Goal: Task Accomplishment & Management: Use online tool/utility

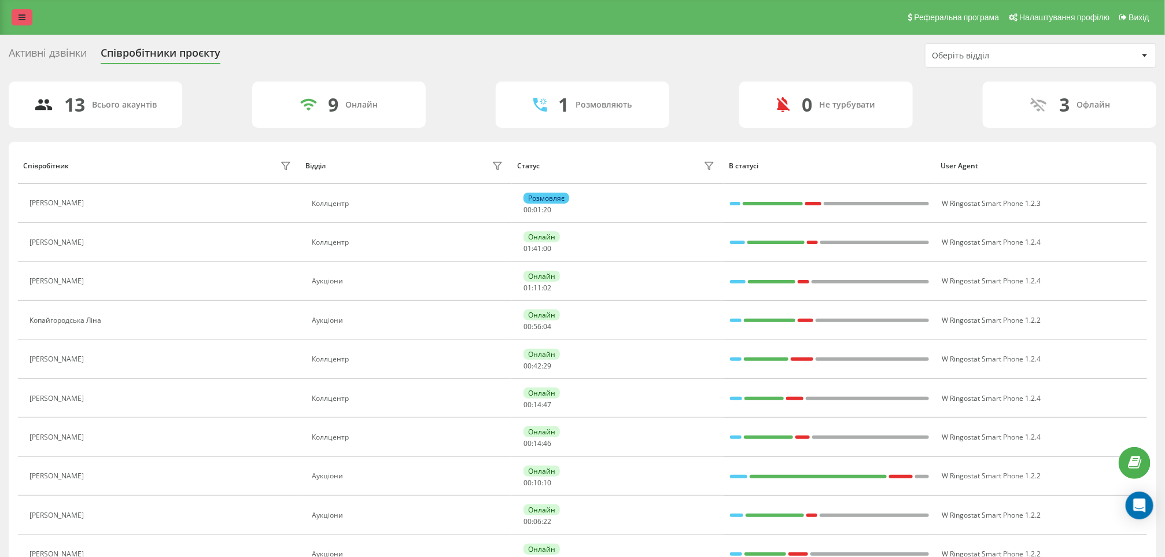
click at [14, 9] on div "Реферальна програма Налаштування профілю Вихід" at bounding box center [582, 17] width 1165 height 35
click at [23, 14] on icon at bounding box center [22, 17] width 7 height 8
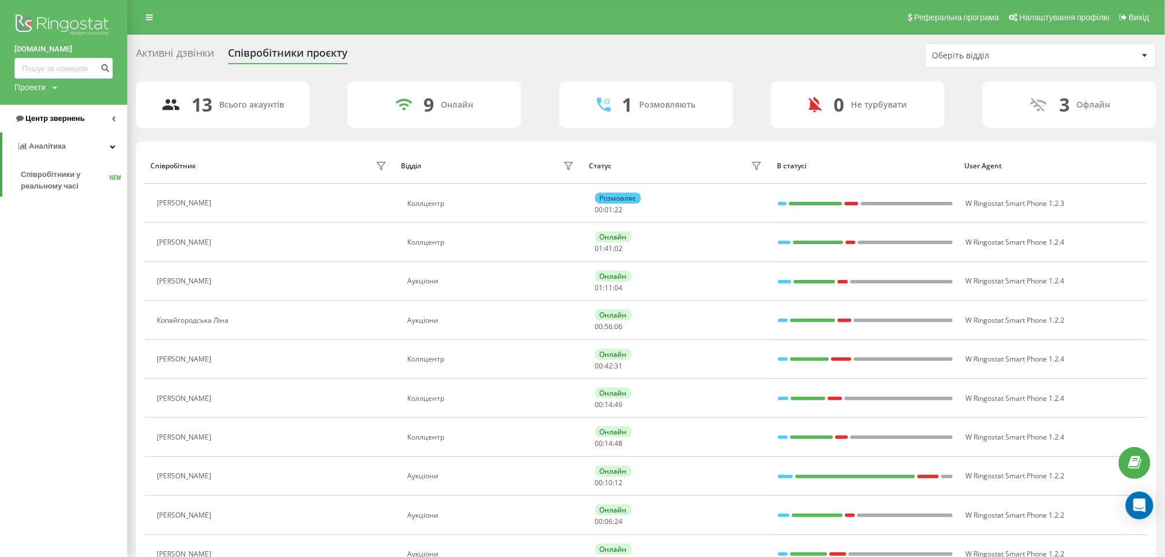
click at [78, 109] on link "Центр звернень" at bounding box center [63, 119] width 127 height 28
click at [42, 186] on span "Звіт про пропущені необроблені дзвінки" at bounding box center [71, 194] width 101 height 23
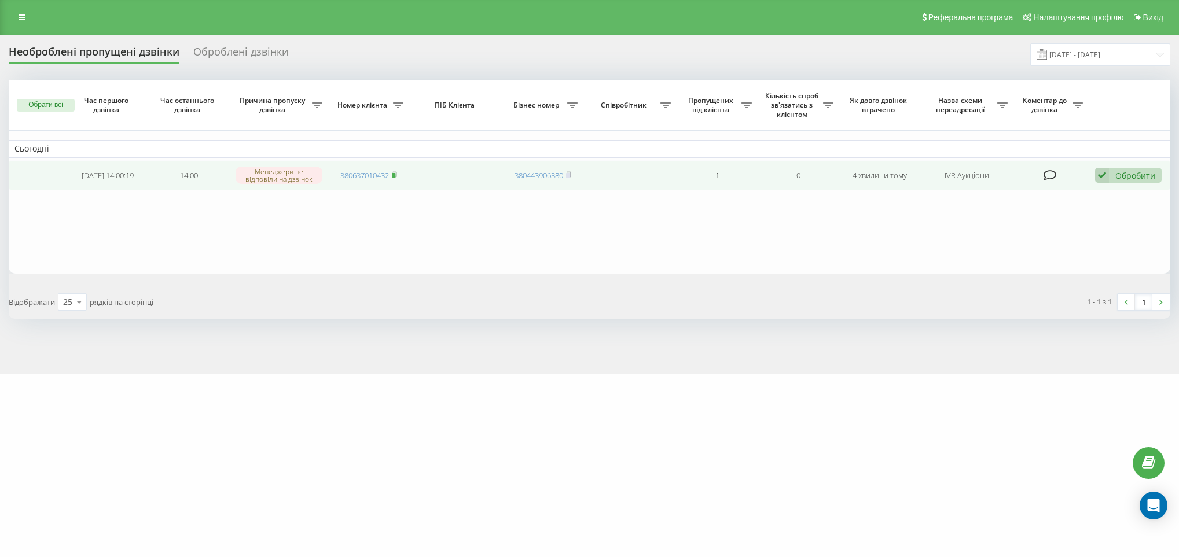
click at [397, 172] on icon at bounding box center [394, 174] width 5 height 7
click at [396, 172] on icon at bounding box center [395, 173] width 4 height 5
click at [393, 174] on icon at bounding box center [394, 174] width 5 height 7
click at [395, 172] on icon at bounding box center [394, 174] width 5 height 7
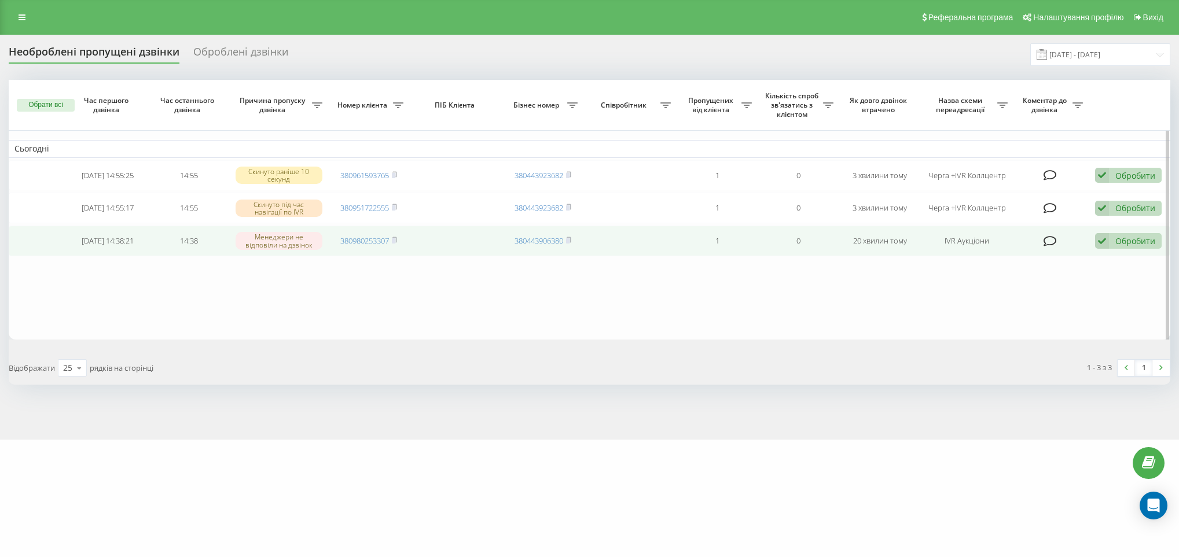
click at [399, 245] on td "380980253307" at bounding box center [368, 241] width 81 height 31
click at [396, 242] on icon at bounding box center [394, 240] width 5 height 7
click at [1115, 243] on div "Обробити" at bounding box center [1135, 241] width 40 height 11
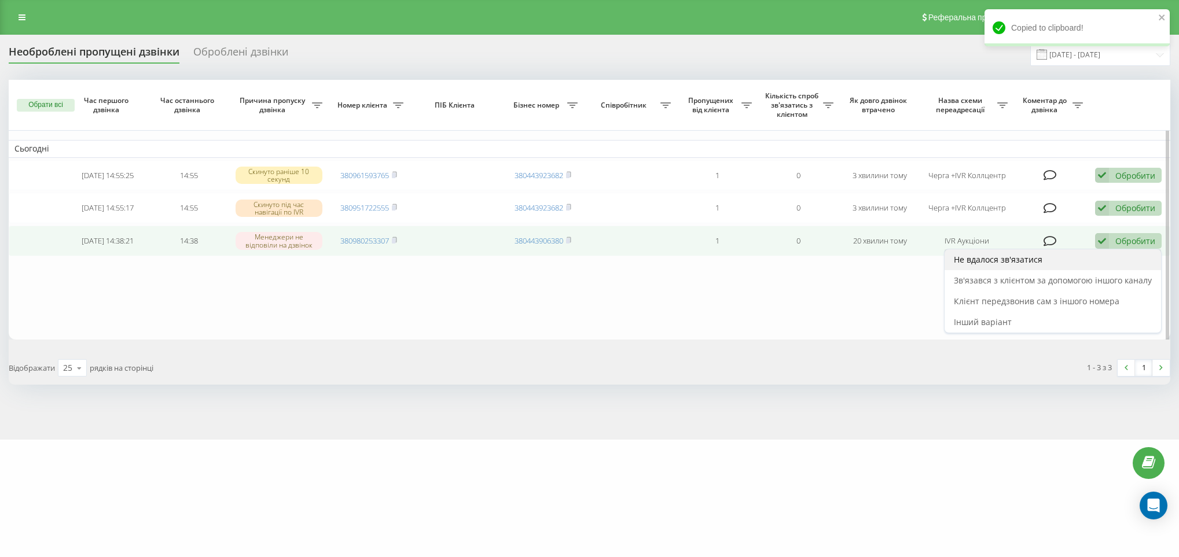
click at [984, 262] on span "Не вдалося зв'язатися" at bounding box center [998, 259] width 89 height 11
